Goal: Task Accomplishment & Management: Manage account settings

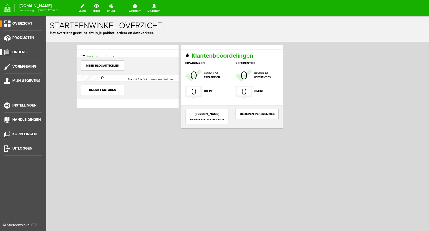
click at [23, 51] on span "Orders" at bounding box center [19, 52] width 14 height 4
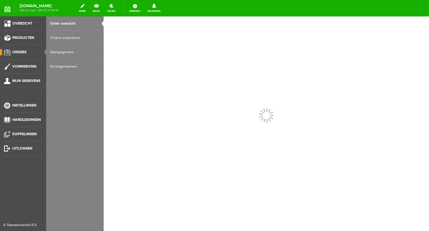
click at [70, 23] on link "Order overzicht" at bounding box center [74, 23] width 49 height 14
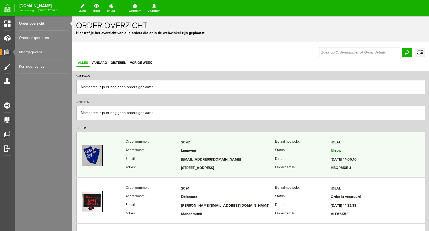
click at [191, 161] on td "[EMAIL_ADDRESS][DOMAIN_NAME]" at bounding box center [228, 160] width 94 height 9
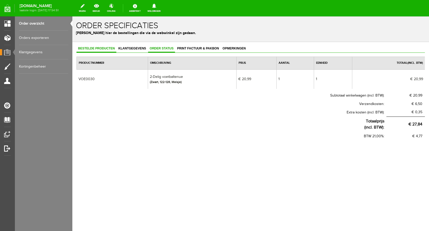
click at [161, 47] on span "Order status" at bounding box center [161, 49] width 27 height 4
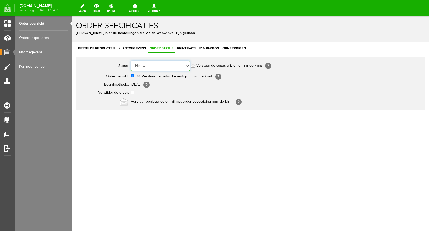
click at [164, 65] on select "Order niet afgerond Nieuw Order in behandeling Wacht op leverancier Wacht op be…" at bounding box center [160, 66] width 59 height 10
select select "5"
click at [131, 61] on select "Order niet afgerond Nieuw Order in behandeling Wacht op leverancier Wacht op be…" at bounding box center [160, 66] width 59 height 10
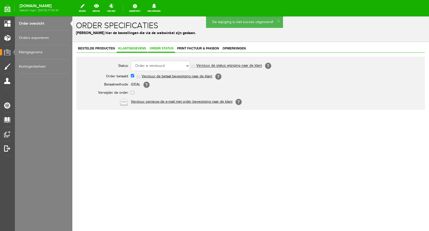
click at [135, 49] on span "Klantgegevens" at bounding box center [132, 49] width 31 height 4
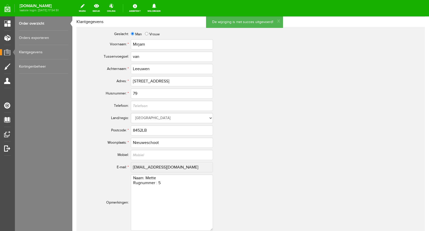
scroll to position [231, 0]
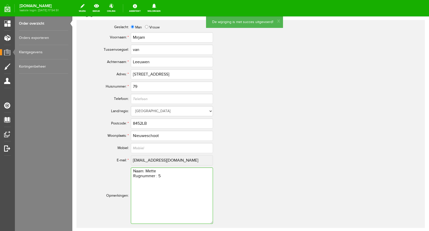
click at [133, 170] on textarea "Naam: Mette Rugnummer : 5" at bounding box center [172, 196] width 82 height 56
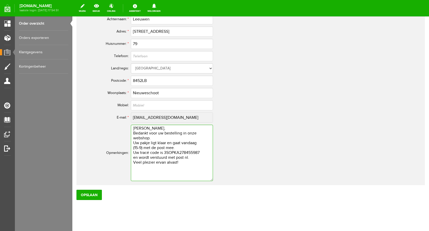
scroll to position [281, 0]
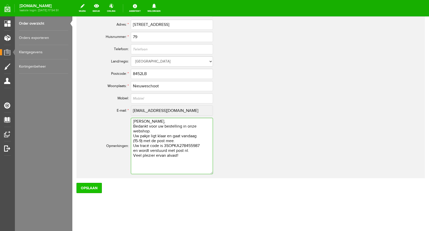
type textarea "[PERSON_NAME], Bedankt voor uw bestelling in onze webshop. Uw pakje ligt klaar …"
click at [90, 192] on input "Opslaan" at bounding box center [88, 188] width 25 height 10
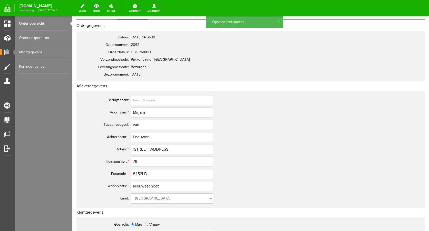
scroll to position [0, 0]
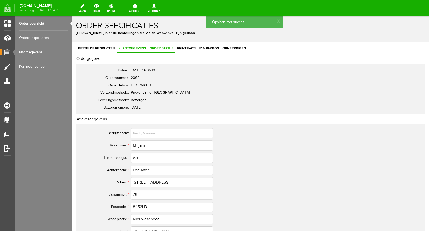
click at [165, 49] on span "Order status" at bounding box center [161, 49] width 27 height 4
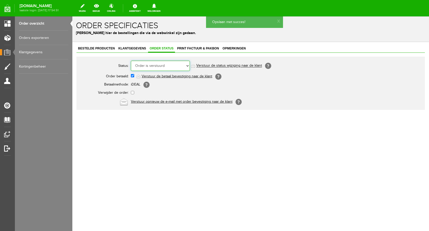
click at [172, 65] on select "Order niet afgerond Nieuw Order in behandeling Wacht op leverancier Wacht op be…" at bounding box center [160, 66] width 59 height 10
click at [131, 61] on select "Order niet afgerond Nieuw Order in behandeling Wacht op leverancier Wacht op be…" at bounding box center [160, 66] width 59 height 10
click at [205, 65] on link "Verstuur de status wijziging naar de klant" at bounding box center [229, 66] width 66 height 4
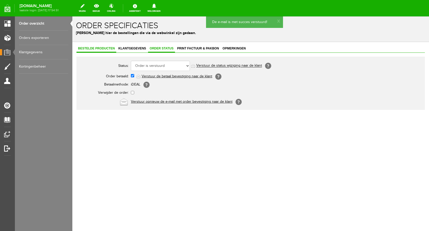
click at [91, 51] on link "Bestelde producten" at bounding box center [96, 48] width 40 height 7
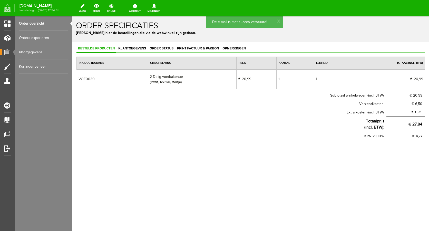
click at [31, 23] on link "Order overzicht" at bounding box center [43, 23] width 49 height 14
